Goal: Information Seeking & Learning: Find specific fact

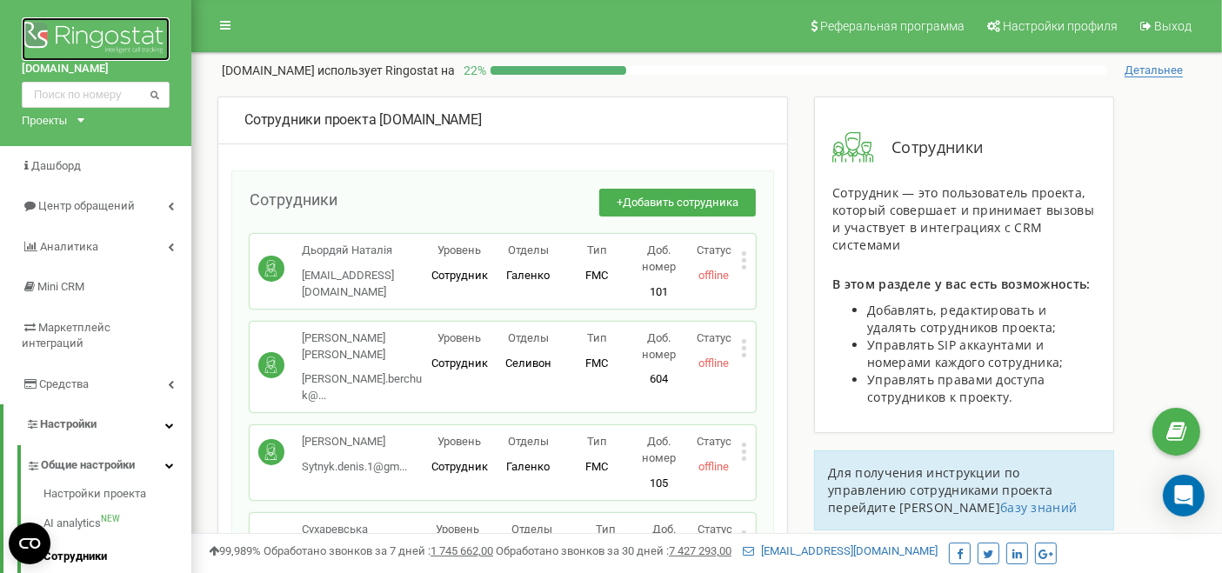
click at [105, 28] on img at bounding box center [96, 38] width 148 height 43
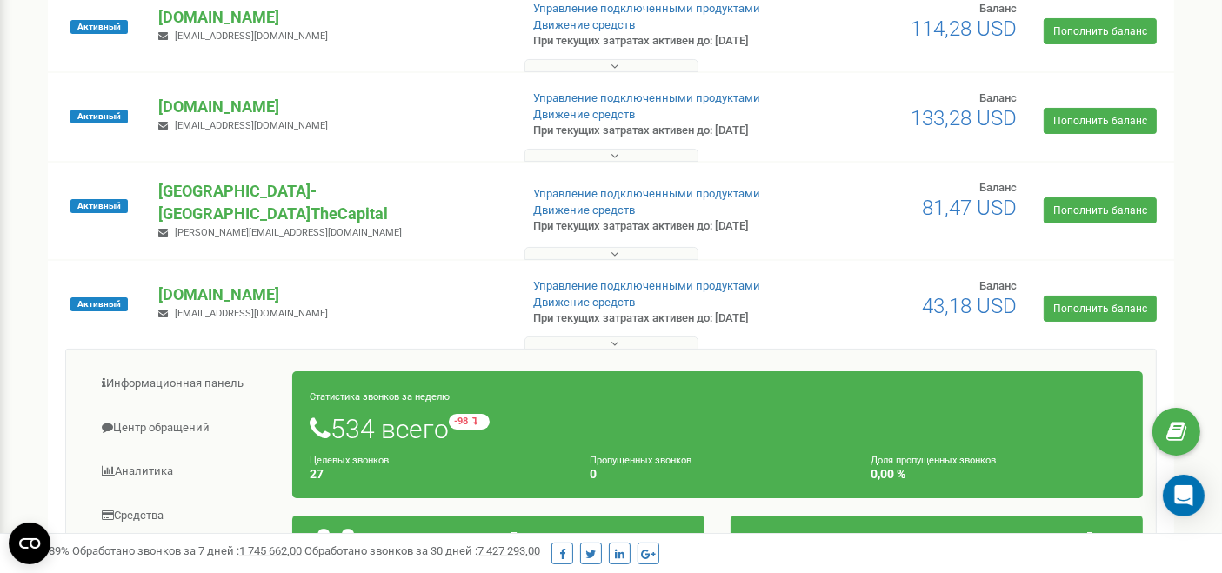
scroll to position [386, 0]
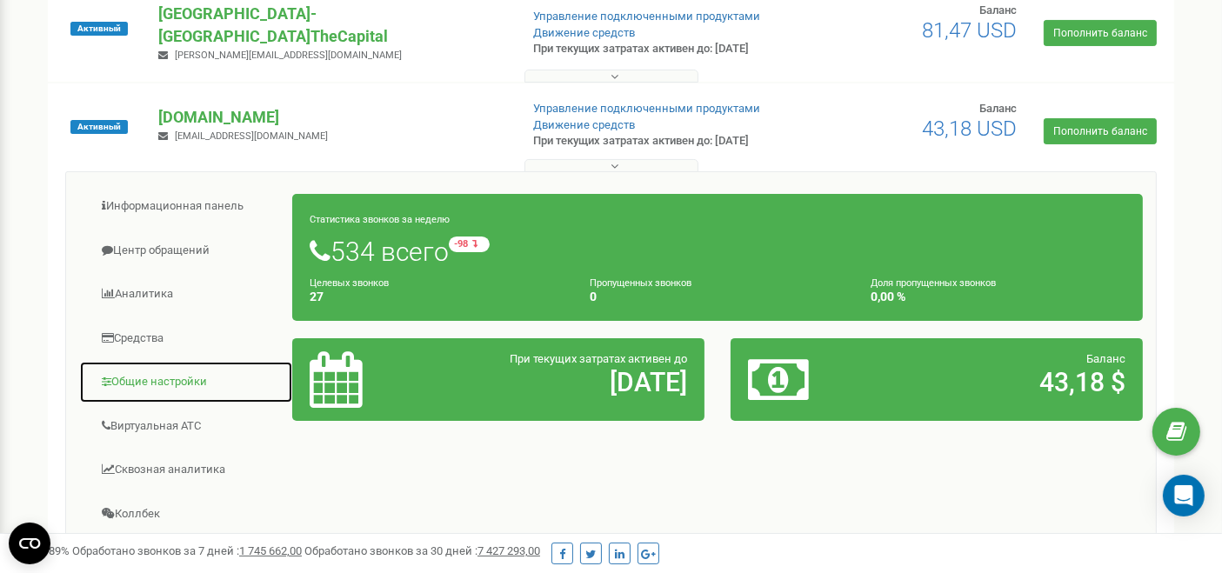
click at [154, 375] on link "Общие настройки" at bounding box center [186, 382] width 214 height 43
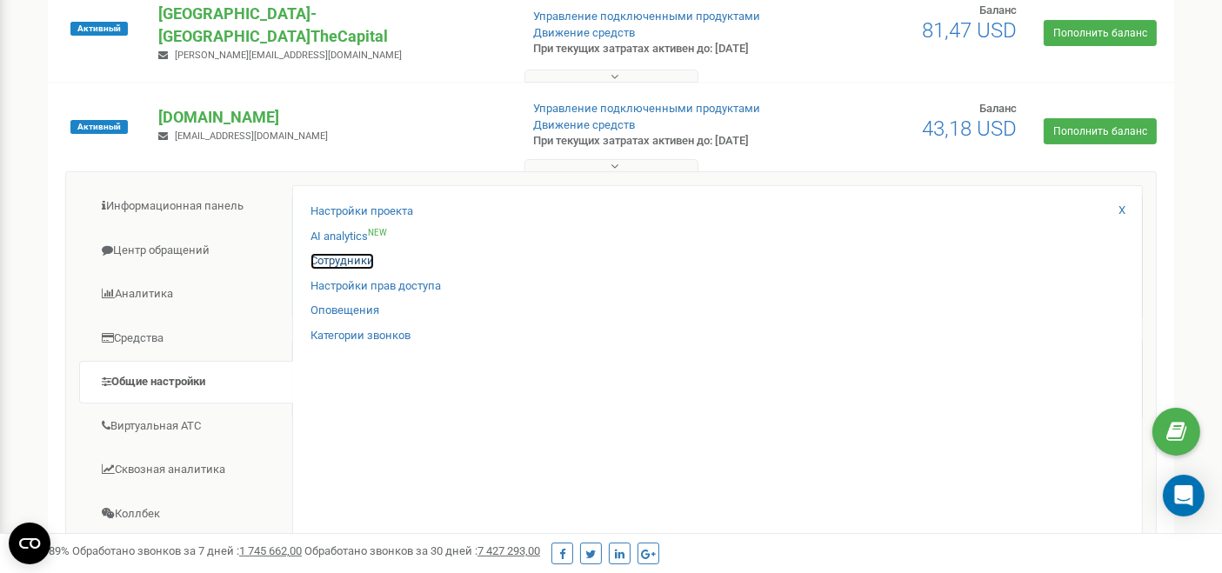
click at [350, 253] on link "Сотрудники" at bounding box center [341, 261] width 63 height 17
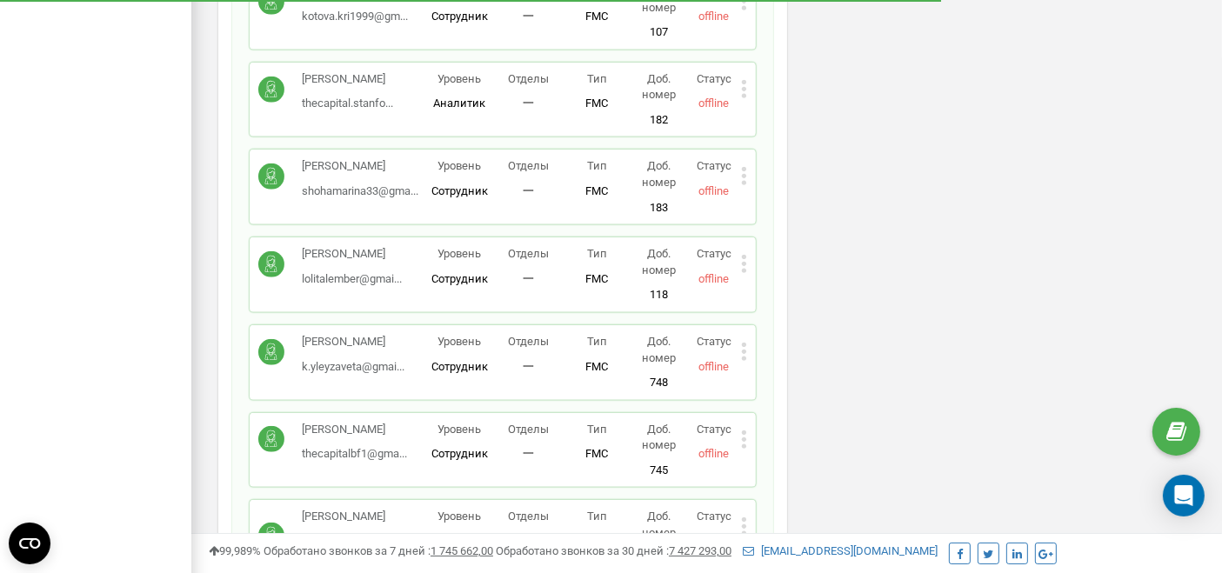
scroll to position [1256, 0]
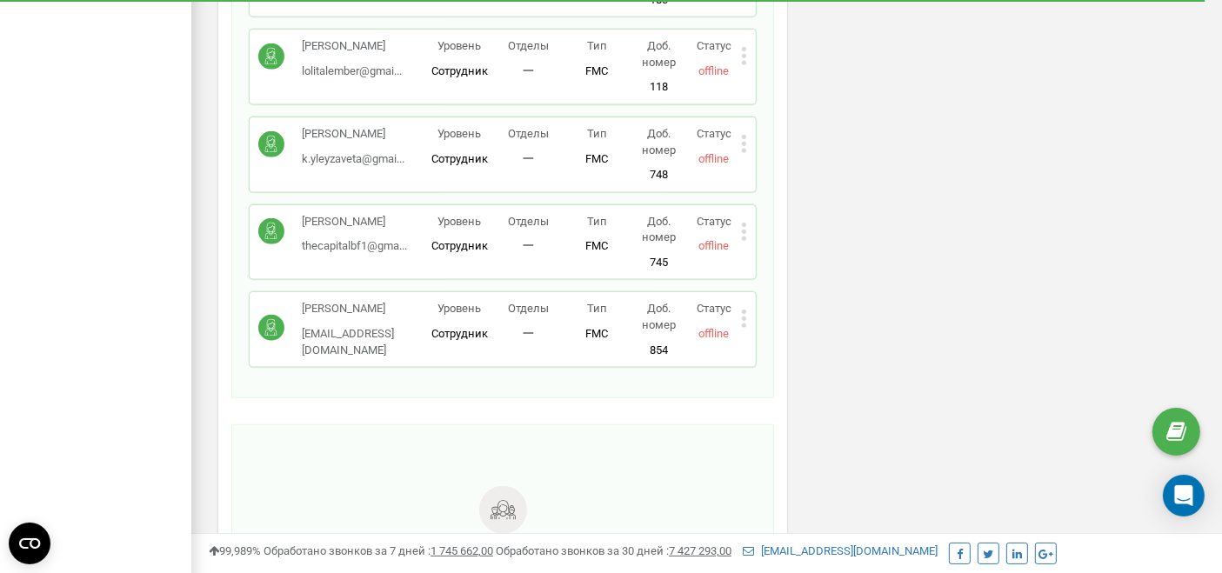
click at [750, 230] on div "Альона Мироненко thecapitalbf1@gma... thecapitalbf1@gmail.com Уровень Сотрудник…" at bounding box center [503, 242] width 506 height 75
click at [748, 230] on div "Альона Мироненко thecapitalbf1@gma... thecapitalbf1@gmail.com Уровень Сотрудник…" at bounding box center [503, 242] width 506 height 75
click at [746, 230] on icon at bounding box center [744, 232] width 4 height 4
click at [769, 254] on span "Редактировать" at bounding box center [809, 259] width 89 height 11
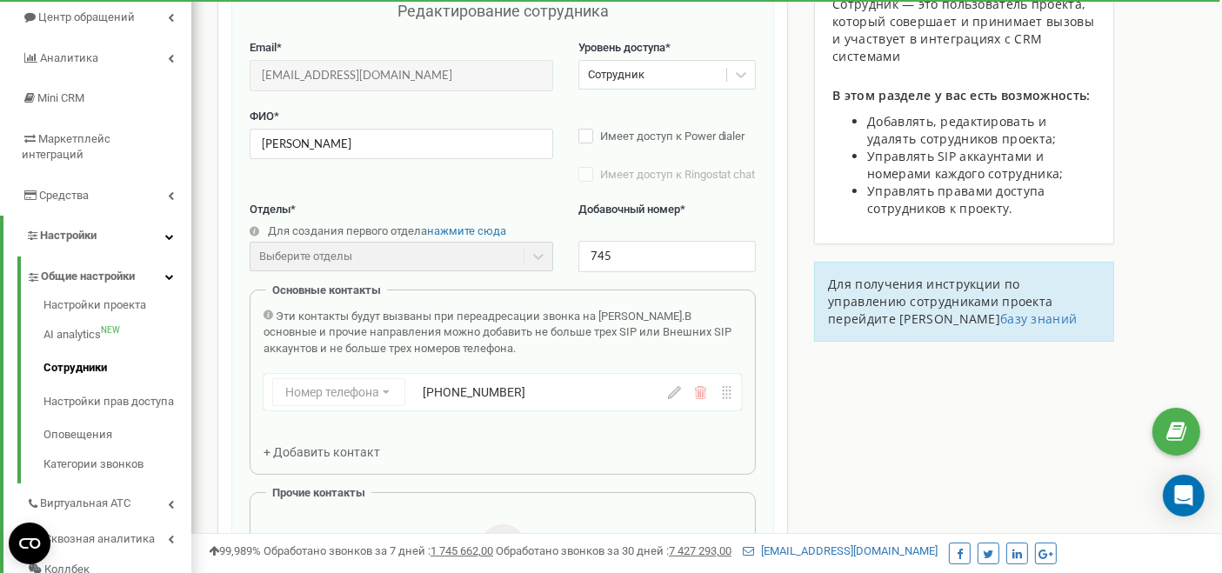
scroll to position [174, 0]
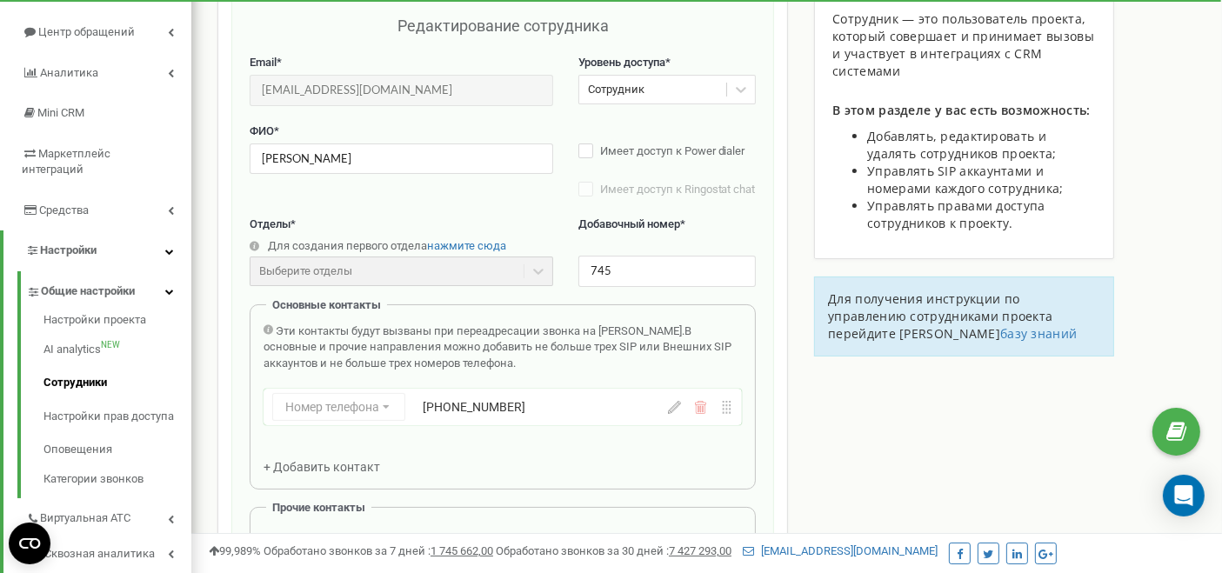
click at [633, 477] on div "Эти контакты будут вызваны при переадресации звонка на Сотрудника. В основные и…" at bounding box center [502, 399] width 478 height 153
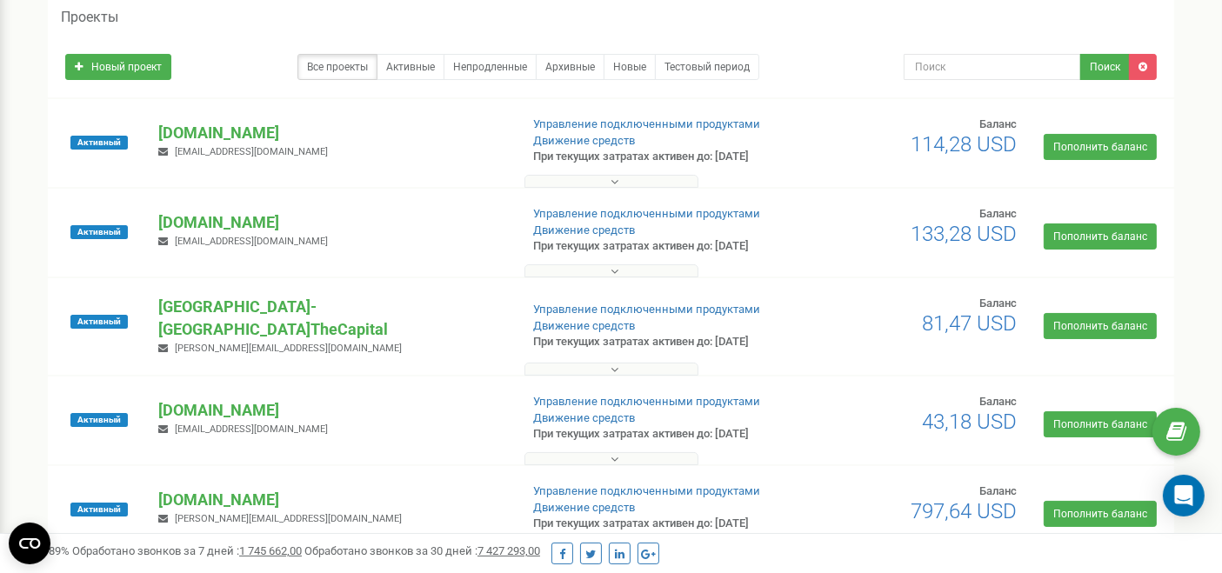
scroll to position [97, 0]
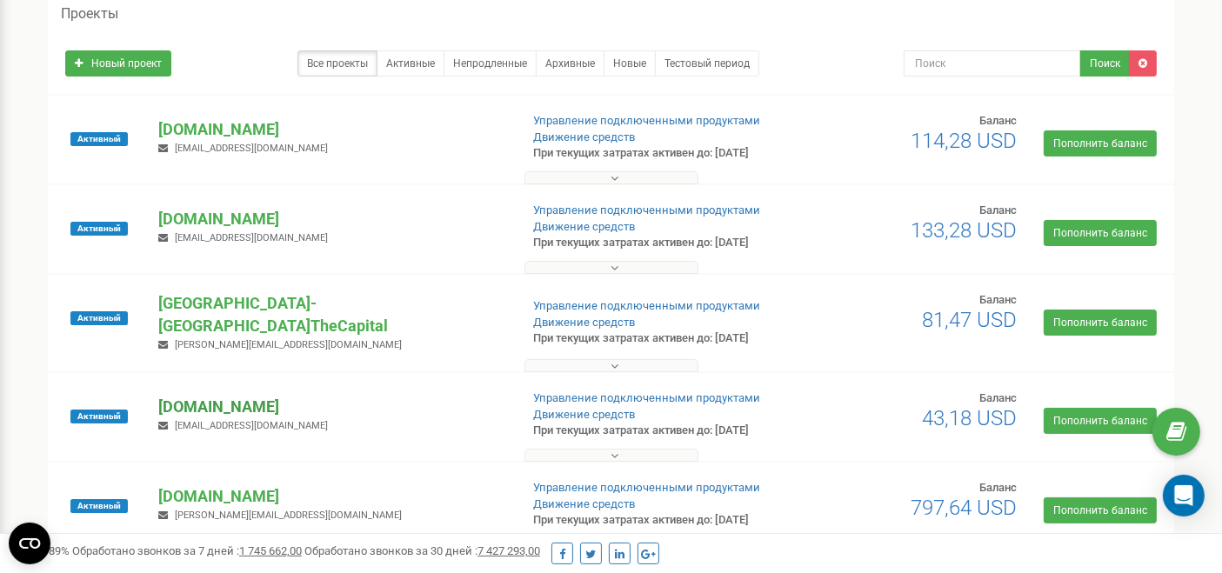
click at [201, 407] on p "[DOMAIN_NAME]" at bounding box center [331, 407] width 346 height 23
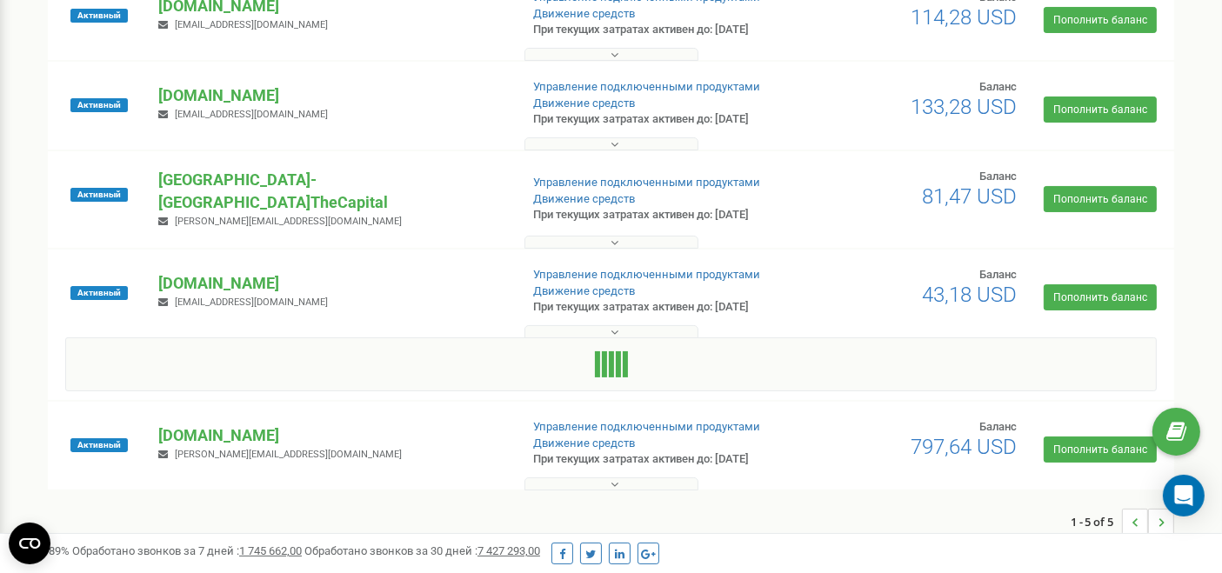
scroll to position [290, 0]
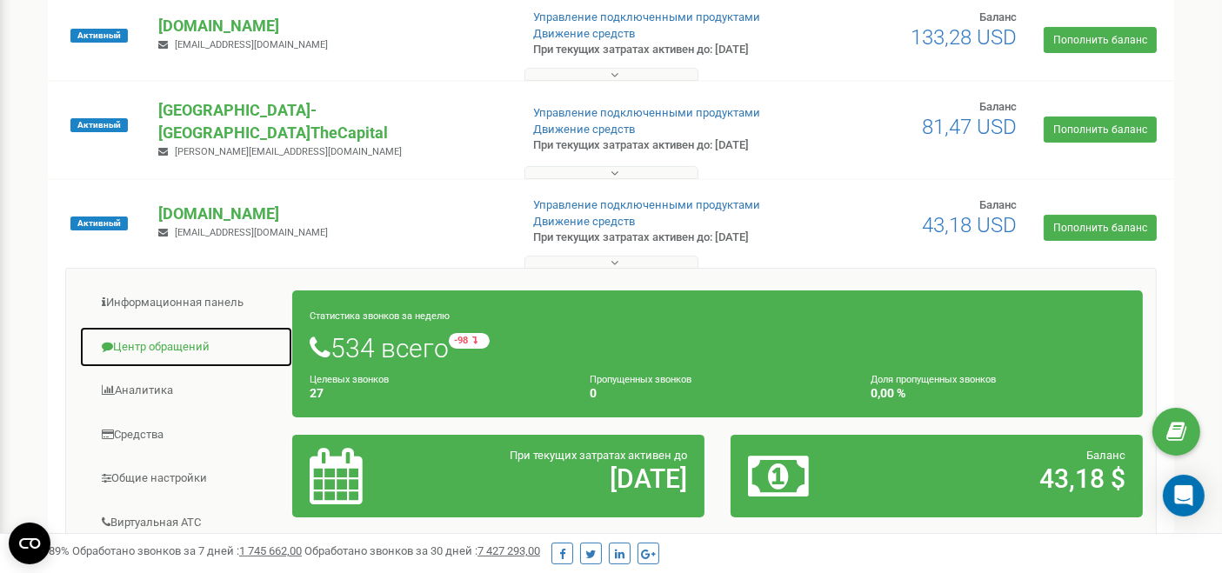
click at [173, 333] on link "Центр обращений" at bounding box center [186, 347] width 214 height 43
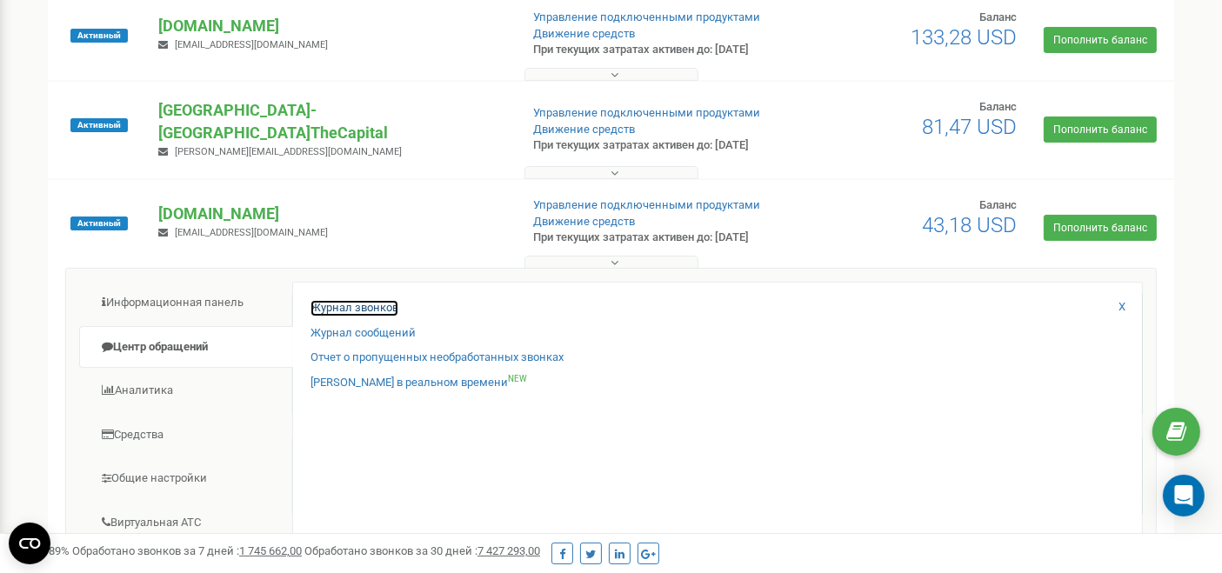
click at [367, 300] on link "Журнал звонков" at bounding box center [354, 308] width 88 height 17
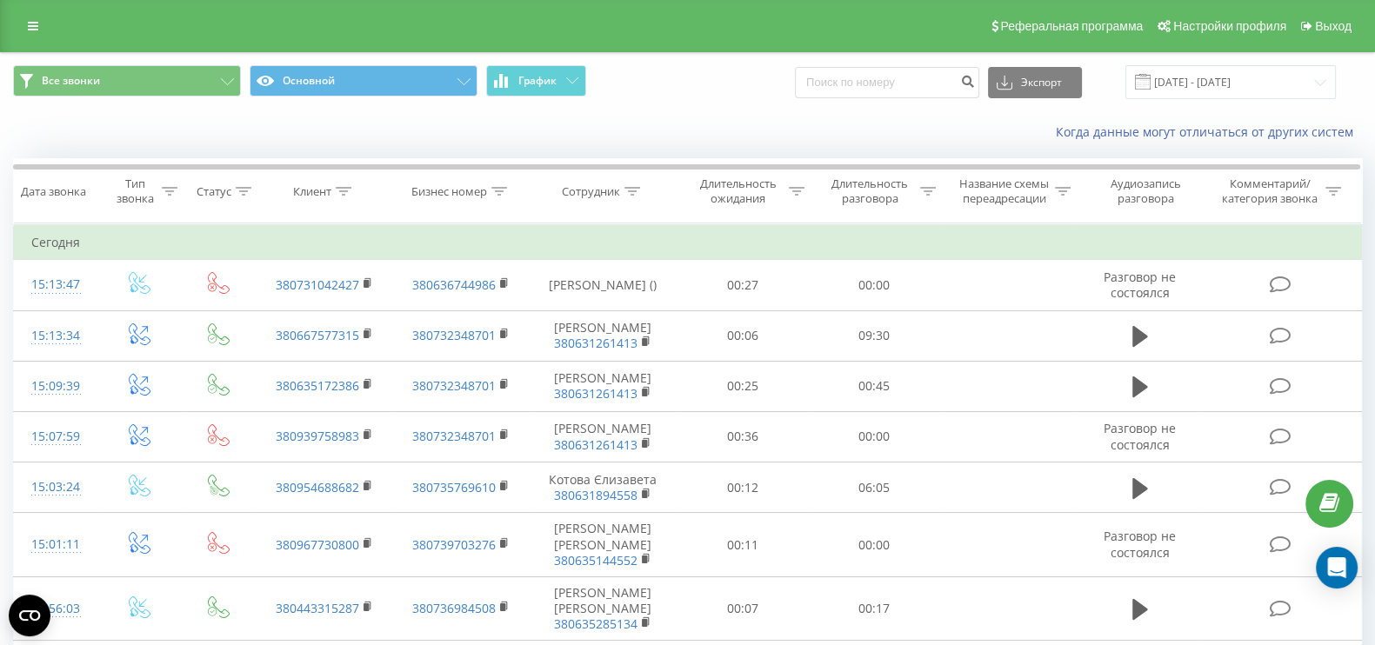
click at [376, 134] on div "Когда данные могут отличаться от других систем" at bounding box center [687, 132] width 1373 height 42
click at [35, 19] on link at bounding box center [32, 26] width 31 height 24
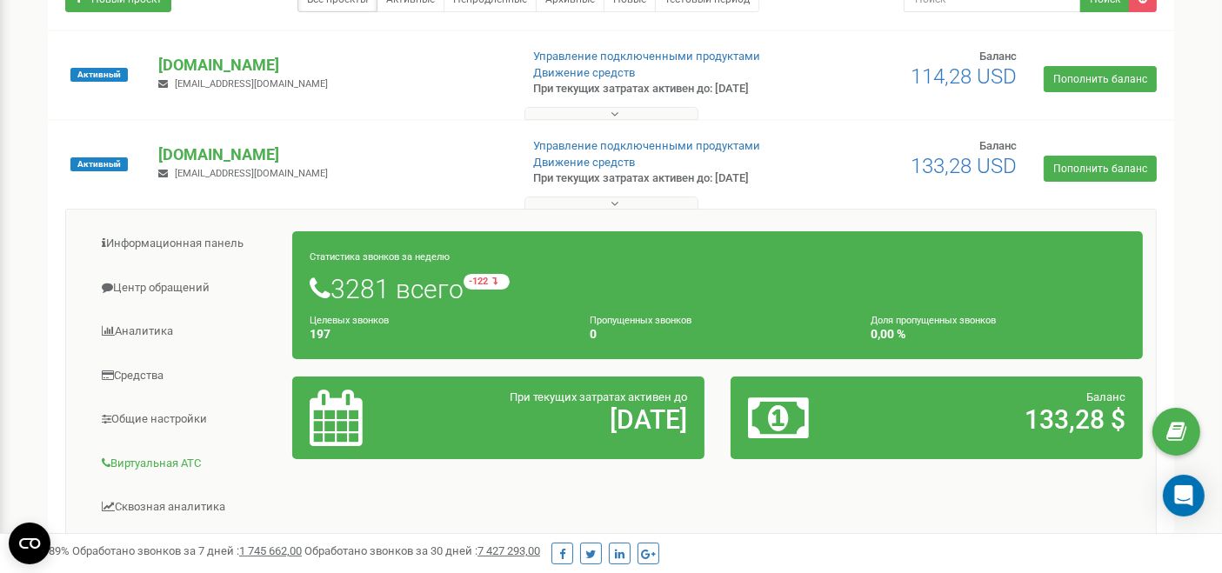
scroll to position [290, 0]
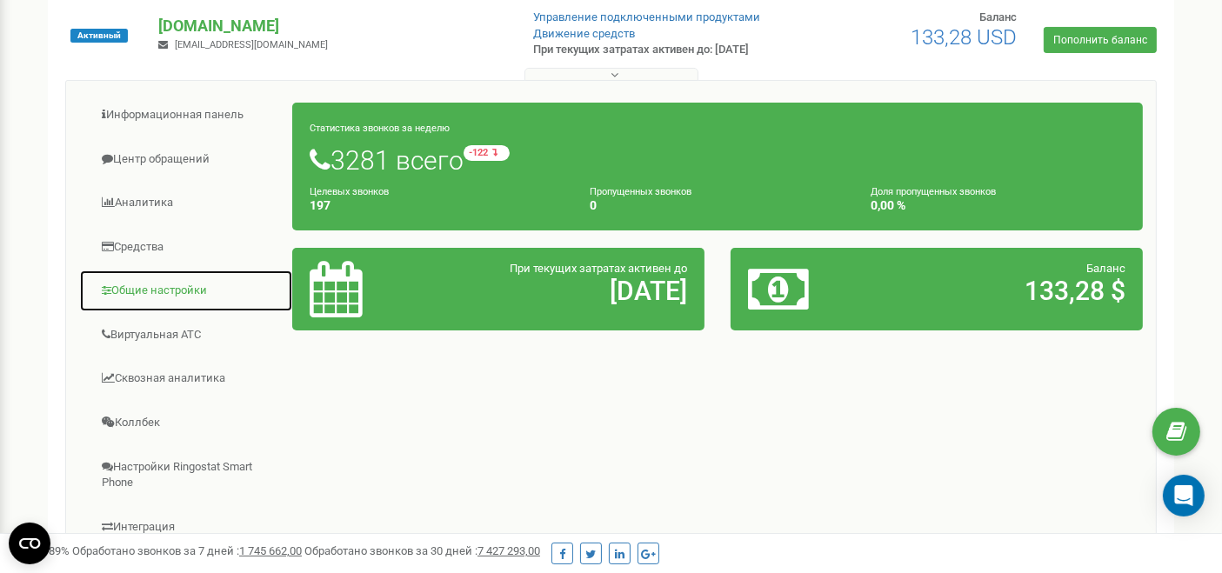
click at [154, 288] on link "Общие настройки" at bounding box center [186, 291] width 214 height 43
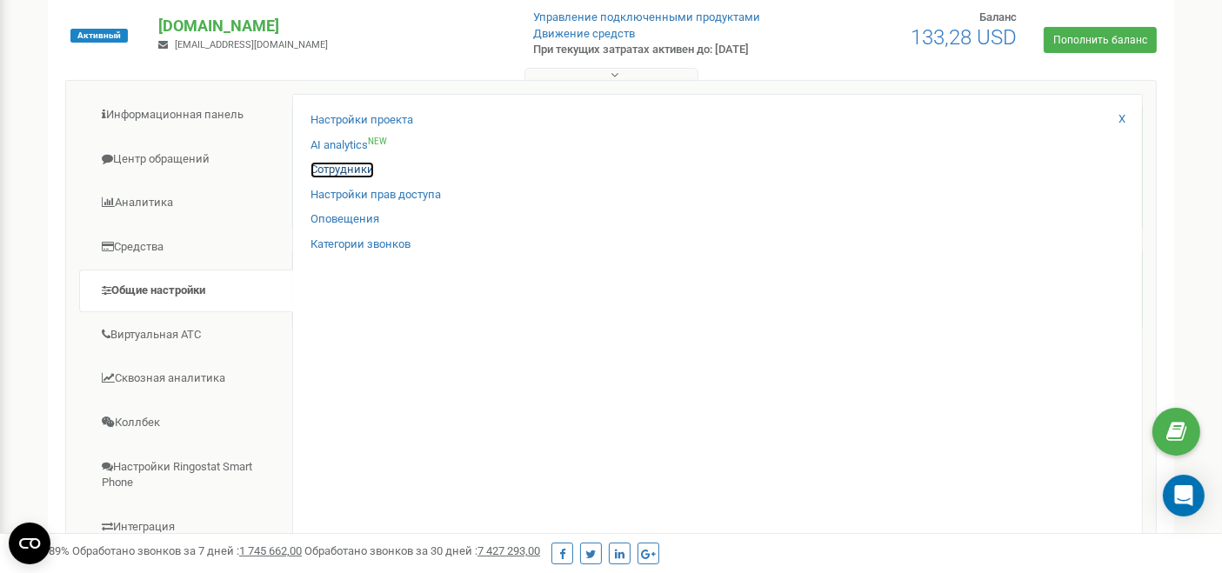
click at [350, 170] on link "Сотрудники" at bounding box center [341, 170] width 63 height 17
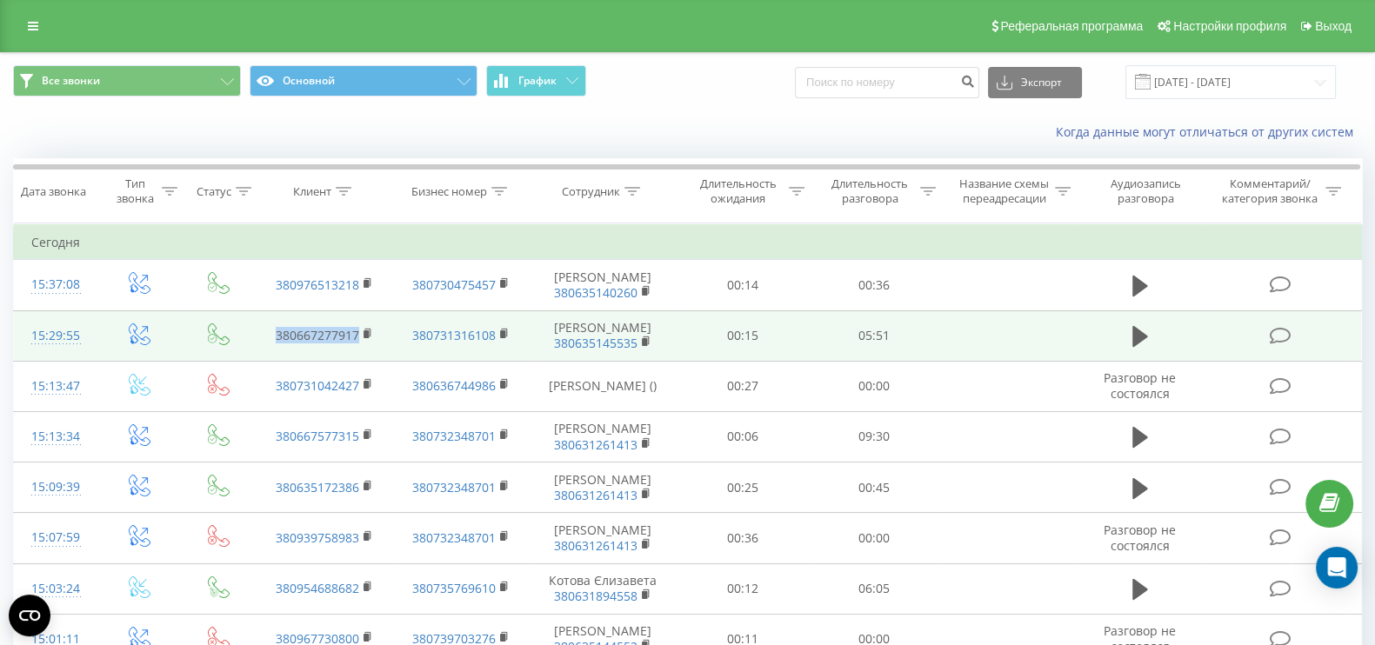
drag, startPoint x: 323, startPoint y: 339, endPoint x: 357, endPoint y: 341, distance: 34.0
click at [357, 341] on td "380667277917" at bounding box center [324, 335] width 137 height 50
copy link "380667277917"
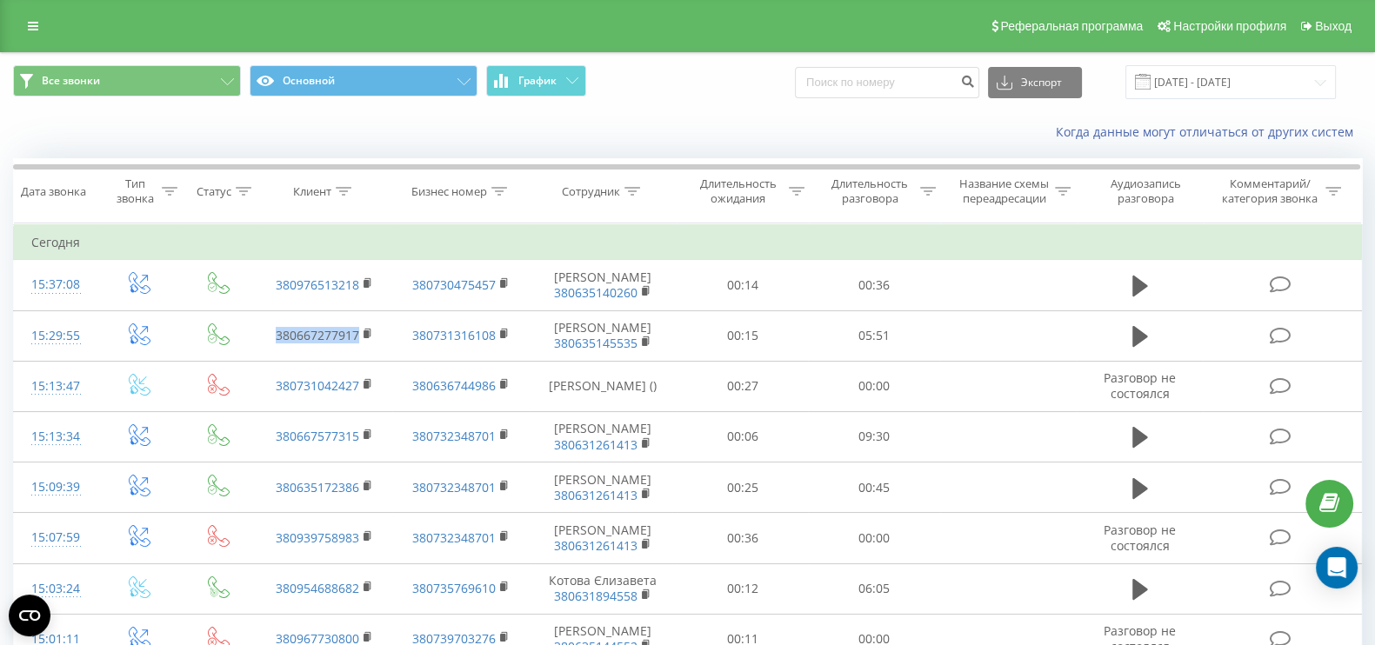
click at [354, 137] on div "Когда данные могут отличаться от других систем" at bounding box center [687, 132] width 1373 height 42
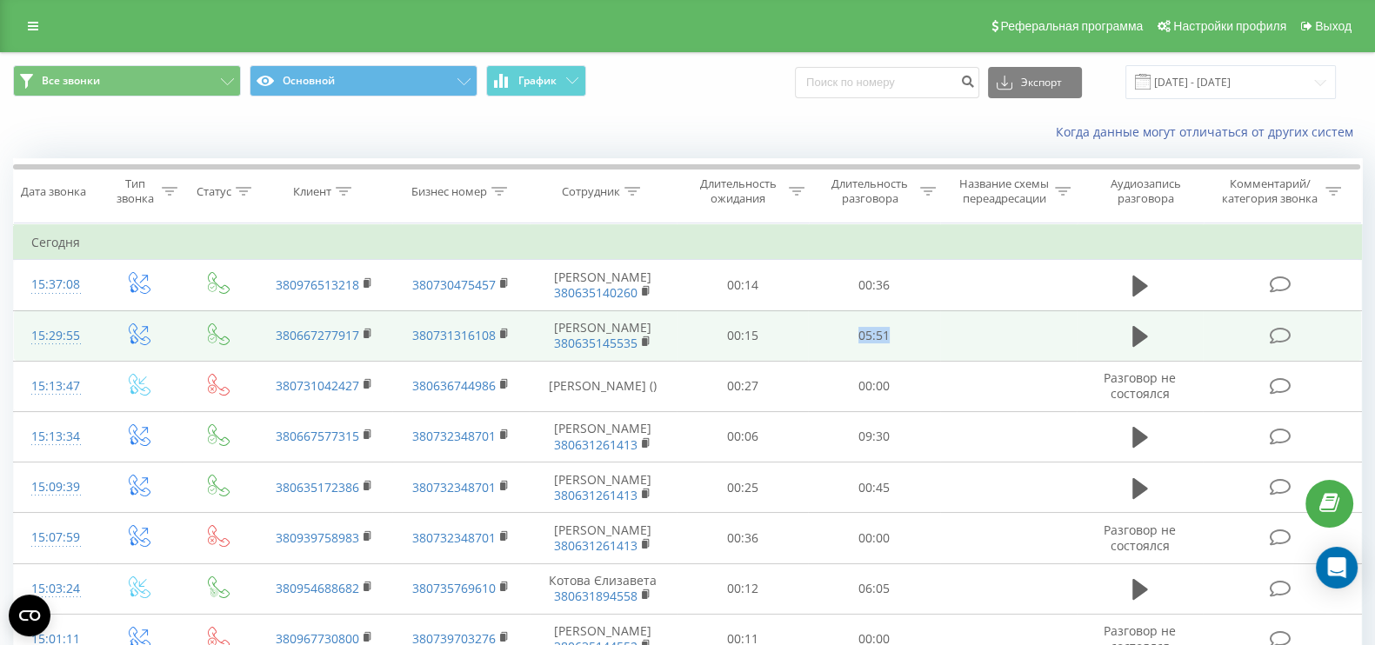
drag, startPoint x: 889, startPoint y: 337, endPoint x: 859, endPoint y: 337, distance: 29.6
click at [859, 337] on td "05:51" at bounding box center [873, 335] width 131 height 50
copy td "05:51"
click at [945, 342] on td at bounding box center [1008, 335] width 137 height 50
